Goal: Check status: Check status

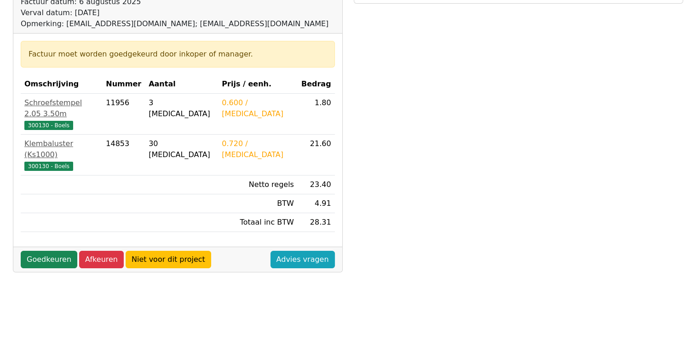
scroll to position [138, 0]
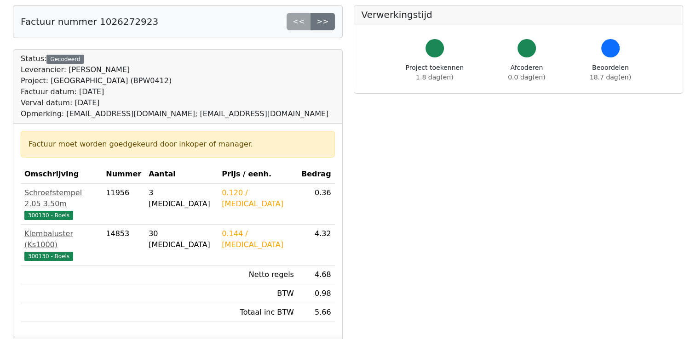
scroll to position [46, 0]
